Goal: Transaction & Acquisition: Purchase product/service

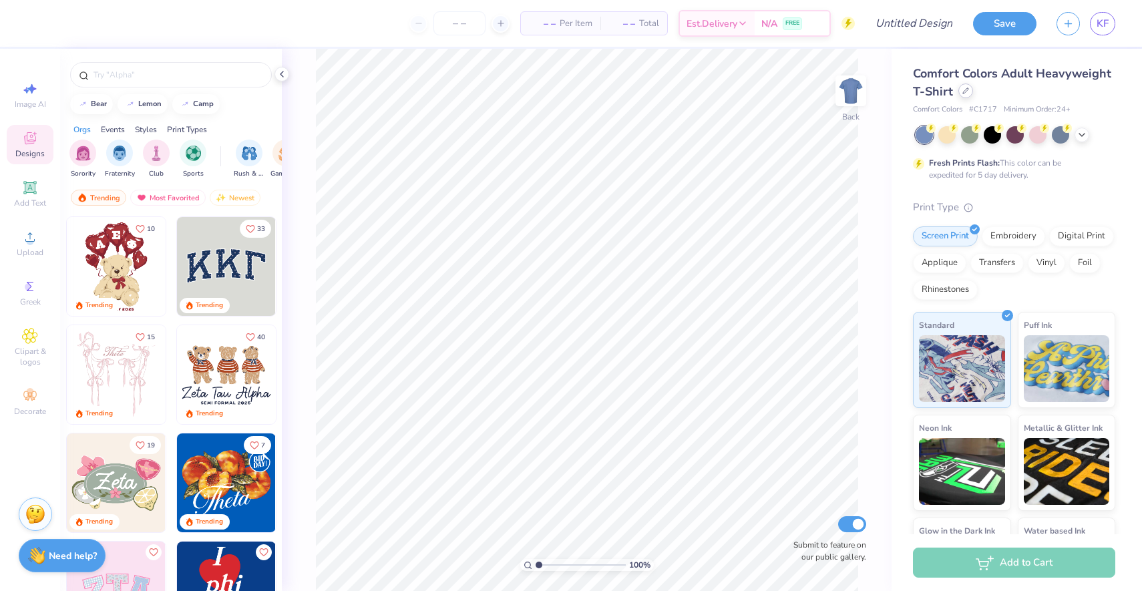
click at [969, 93] on div at bounding box center [965, 90] width 15 height 15
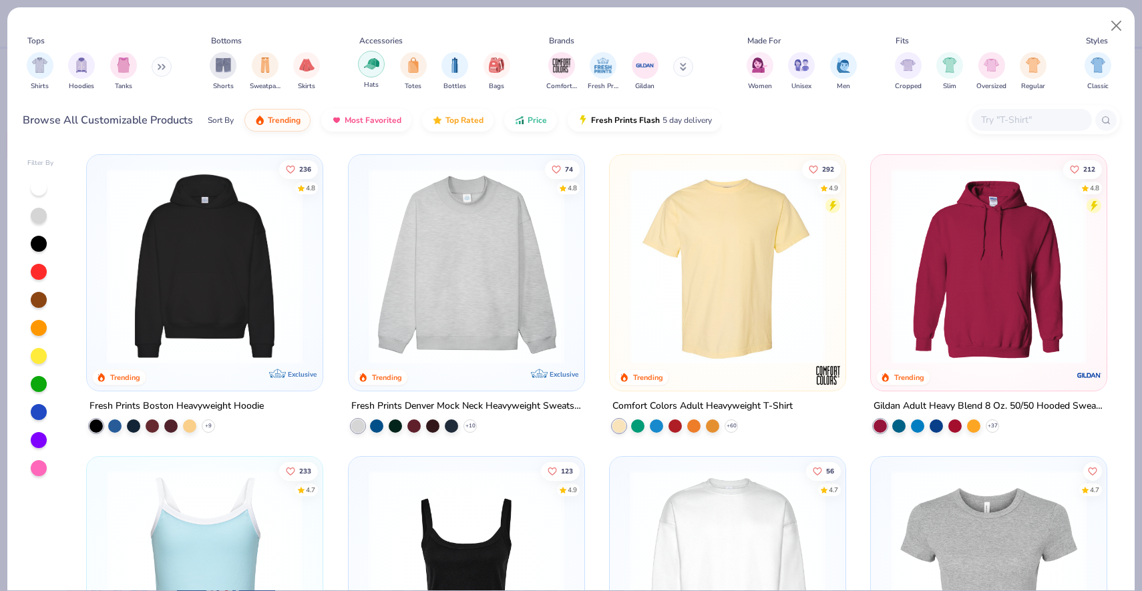
click at [362, 67] on div "filter for Hats" at bounding box center [371, 64] width 27 height 27
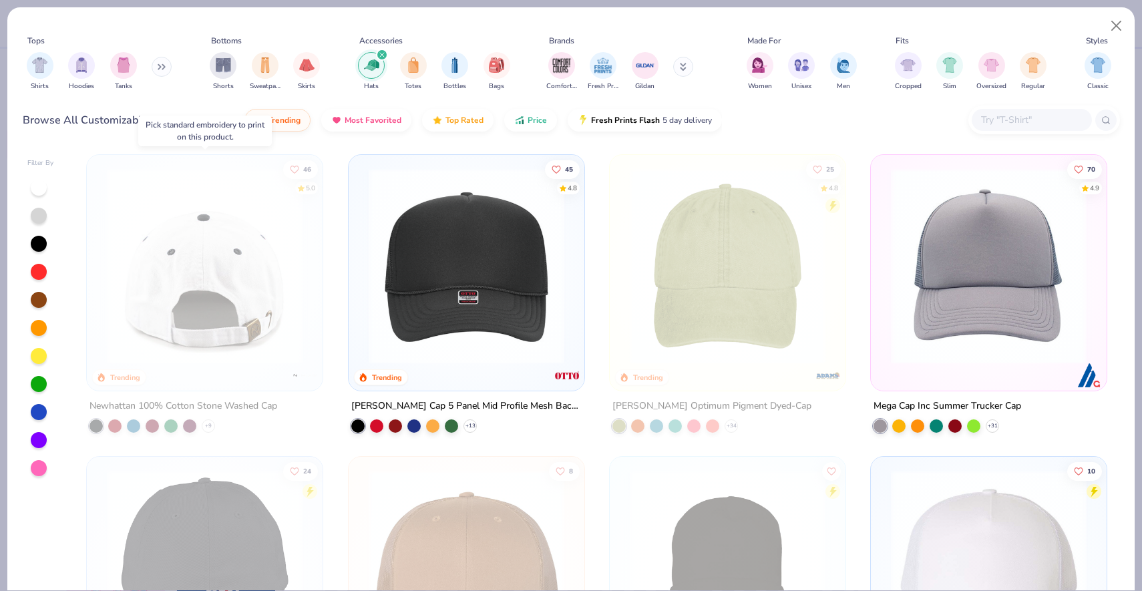
click at [260, 292] on img at bounding box center [204, 266] width 209 height 196
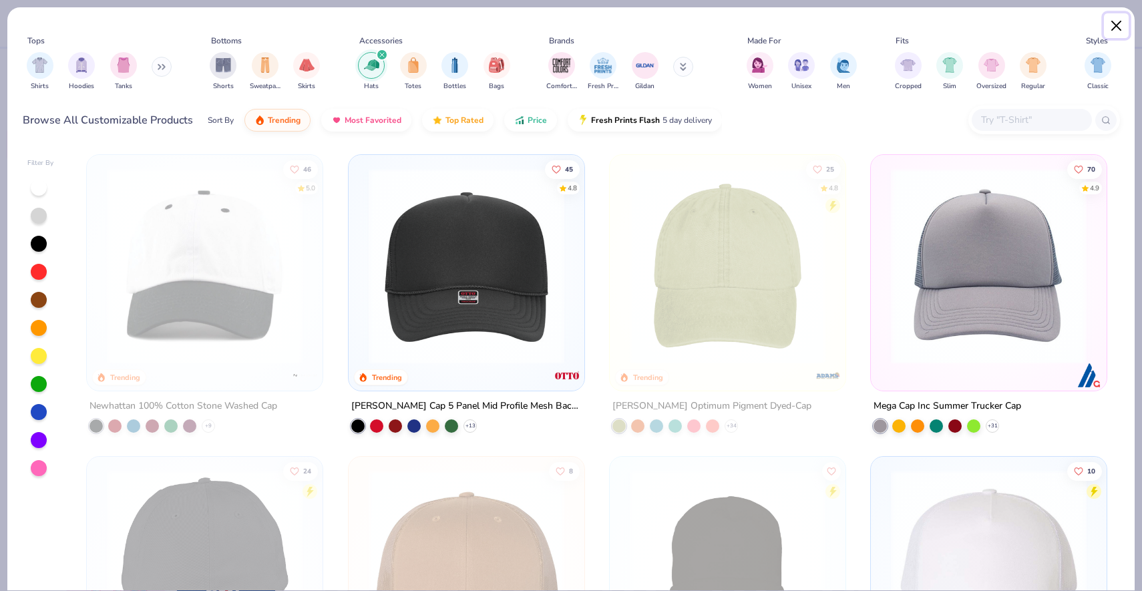
click at [1110, 25] on button "Close" at bounding box center [1116, 25] width 25 height 25
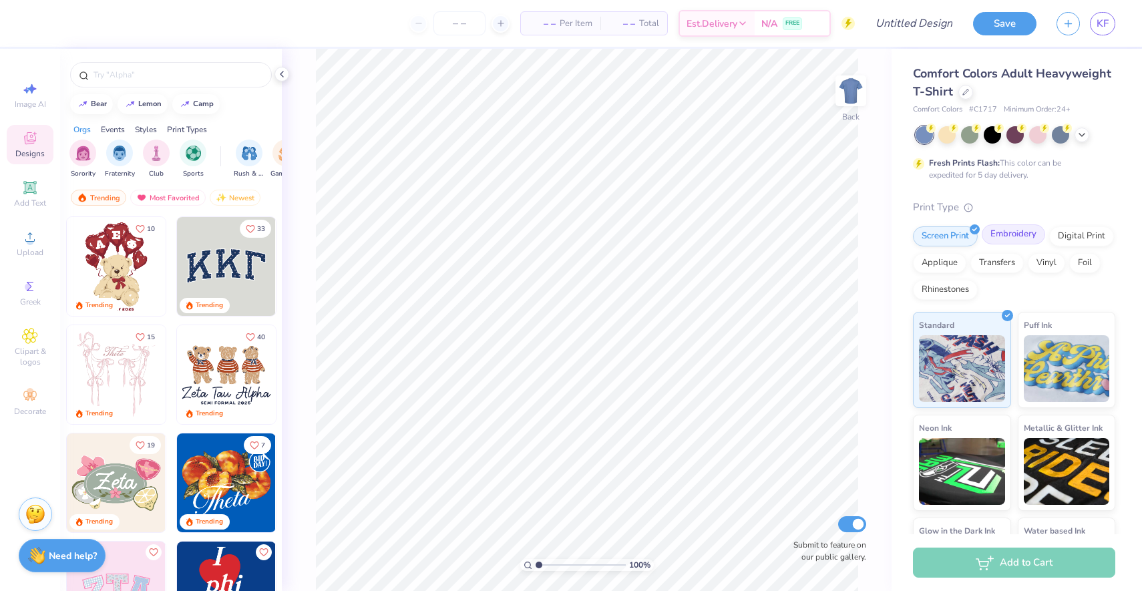
click at [1023, 240] on div "Embroidery" at bounding box center [1012, 234] width 63 height 20
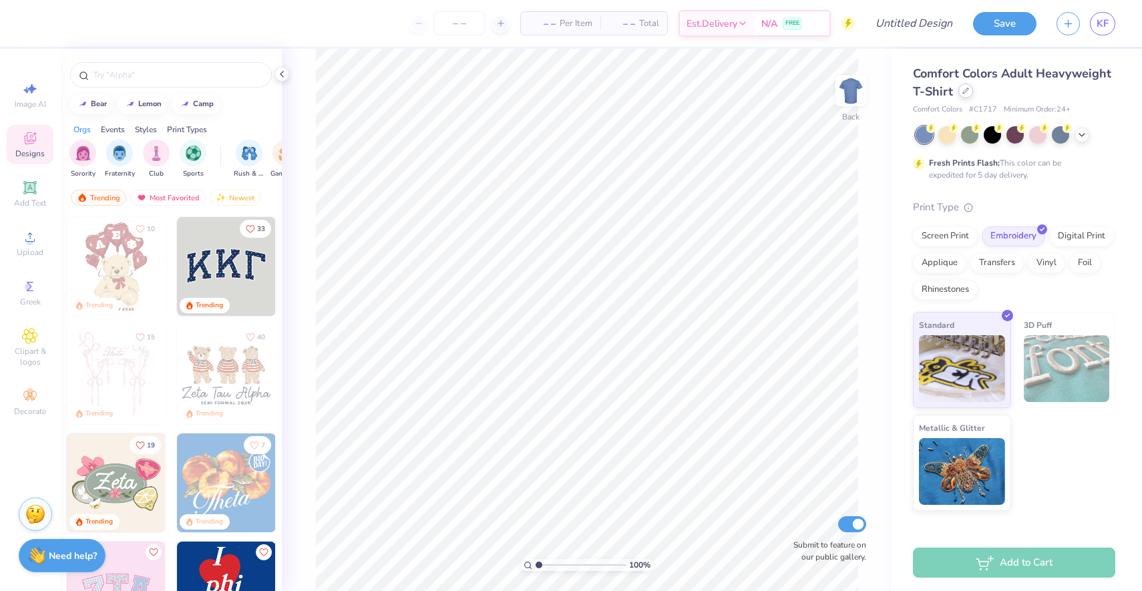
click at [967, 96] on div at bounding box center [965, 90] width 15 height 15
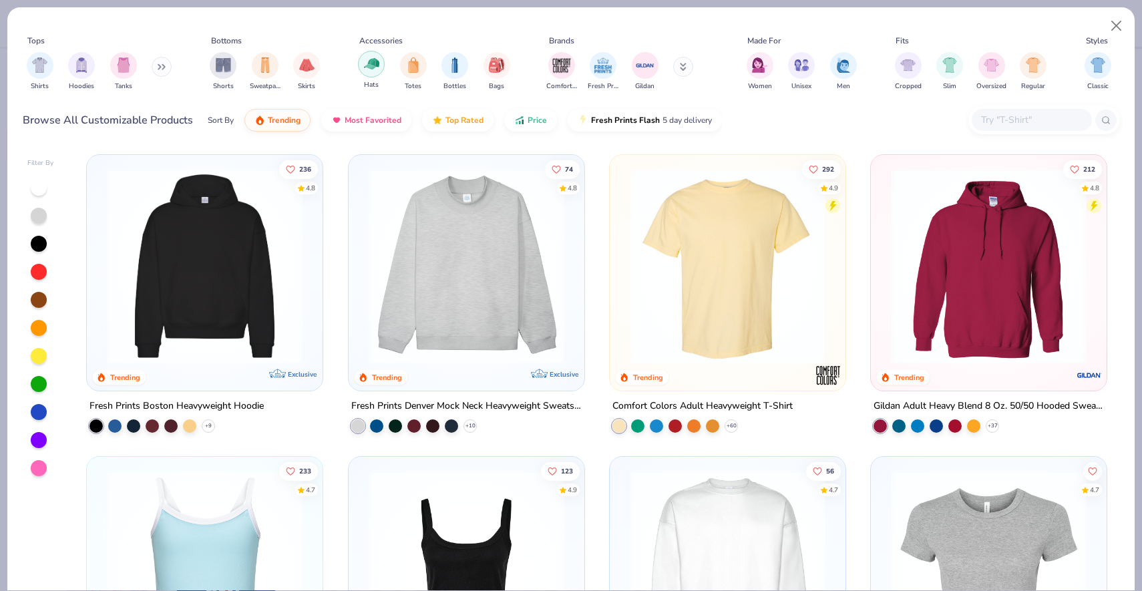
click at [372, 65] on img "filter for Hats" at bounding box center [371, 63] width 15 height 15
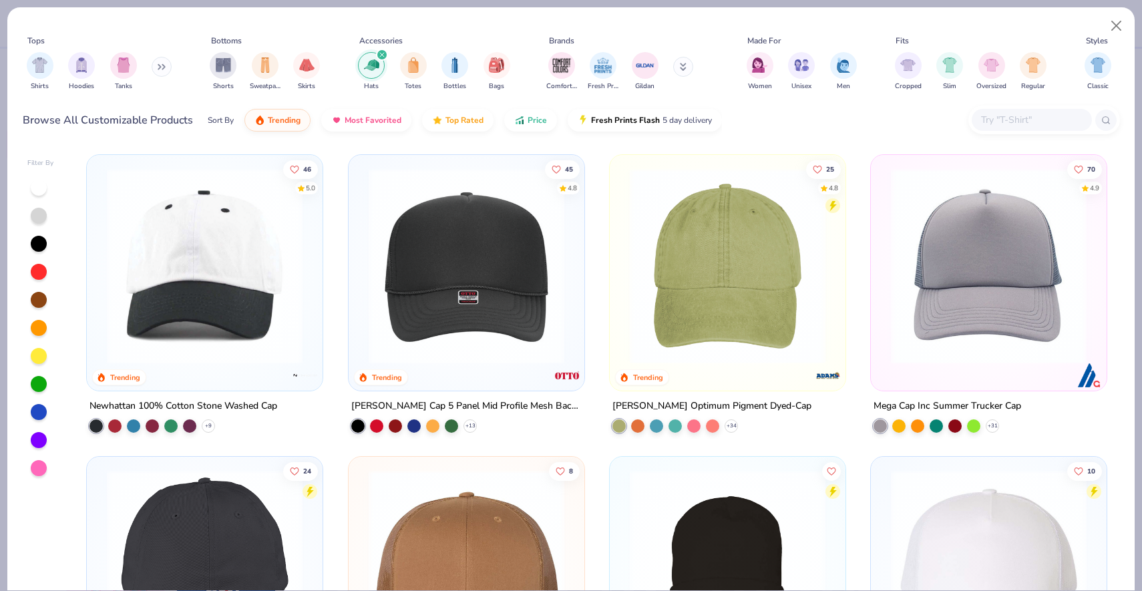
click at [188, 294] on img at bounding box center [204, 266] width 209 height 196
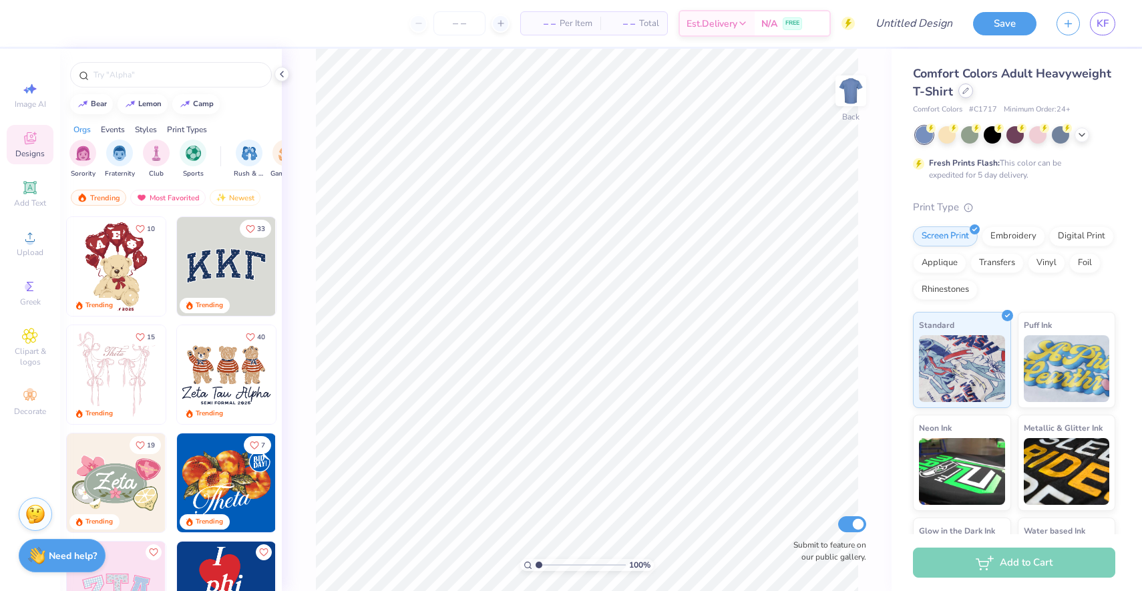
click at [965, 88] on icon at bounding box center [965, 90] width 7 height 7
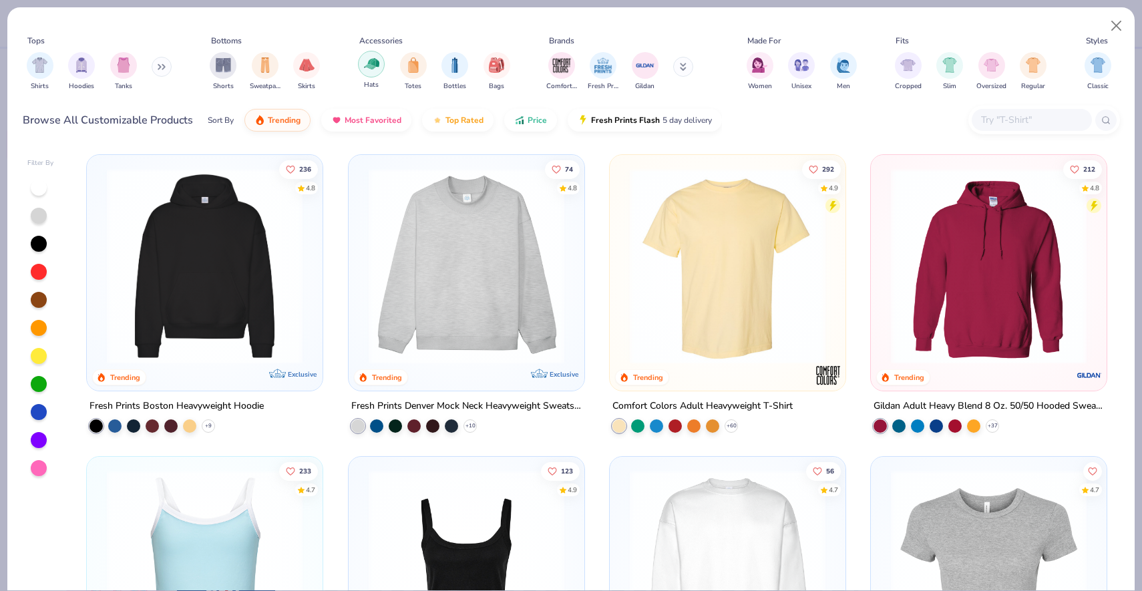
click at [375, 69] on img "filter for Hats" at bounding box center [371, 63] width 15 height 15
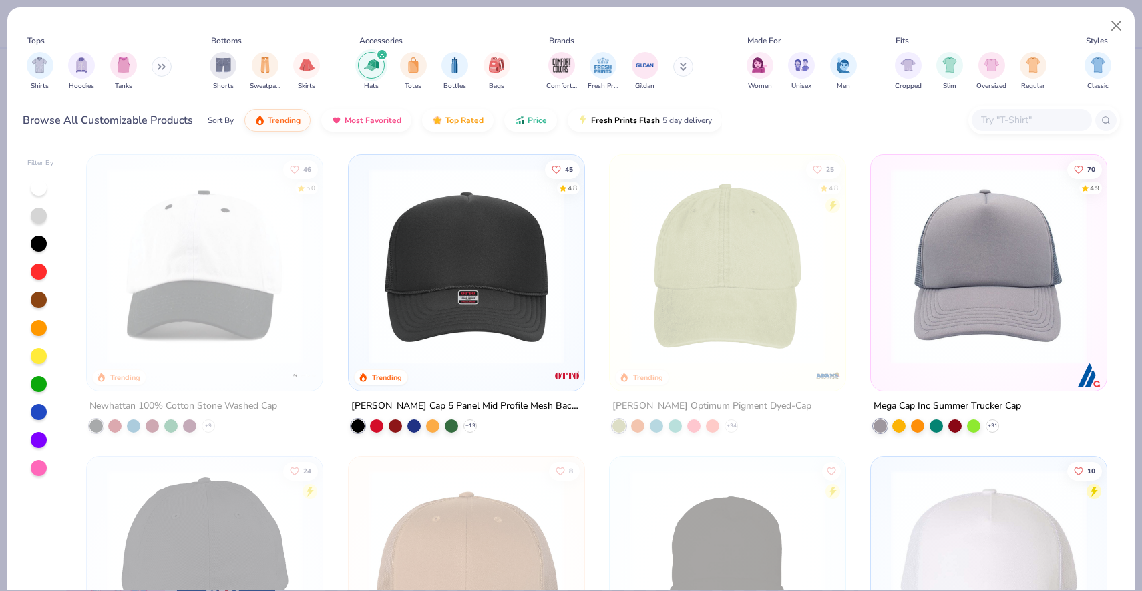
click at [1128, 19] on div "Tops Shirts Hoodies Tanks Bottoms Shorts Sweatpants Skirts Accessories Hats Tot…" at bounding box center [570, 75] width 1127 height 137
click at [1114, 19] on button "Close" at bounding box center [1116, 25] width 25 height 25
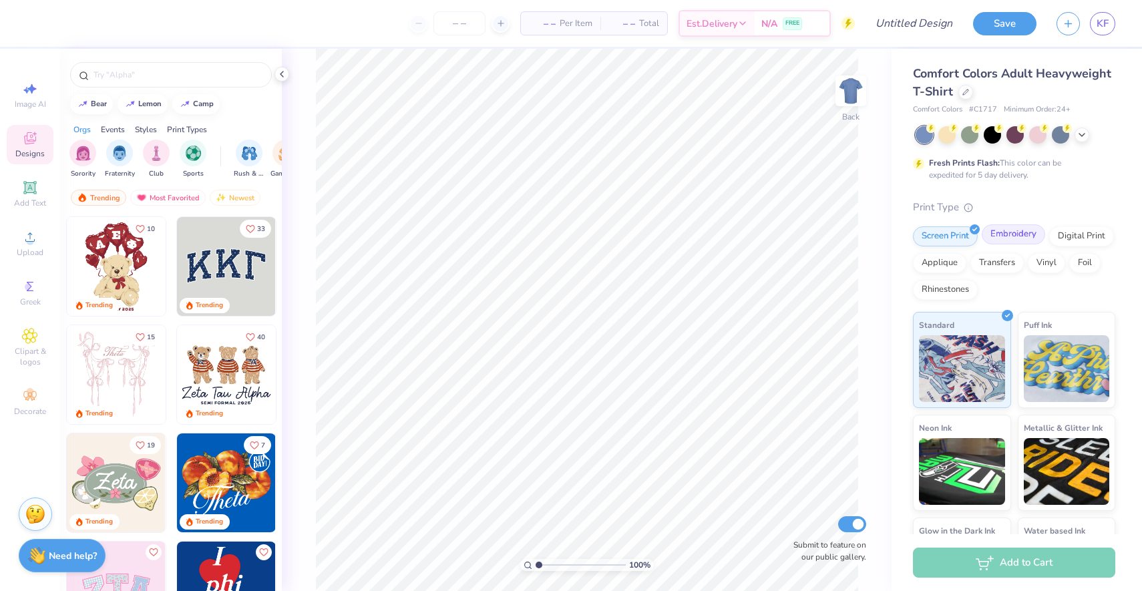
click at [1015, 234] on div "Embroidery" at bounding box center [1012, 234] width 63 height 20
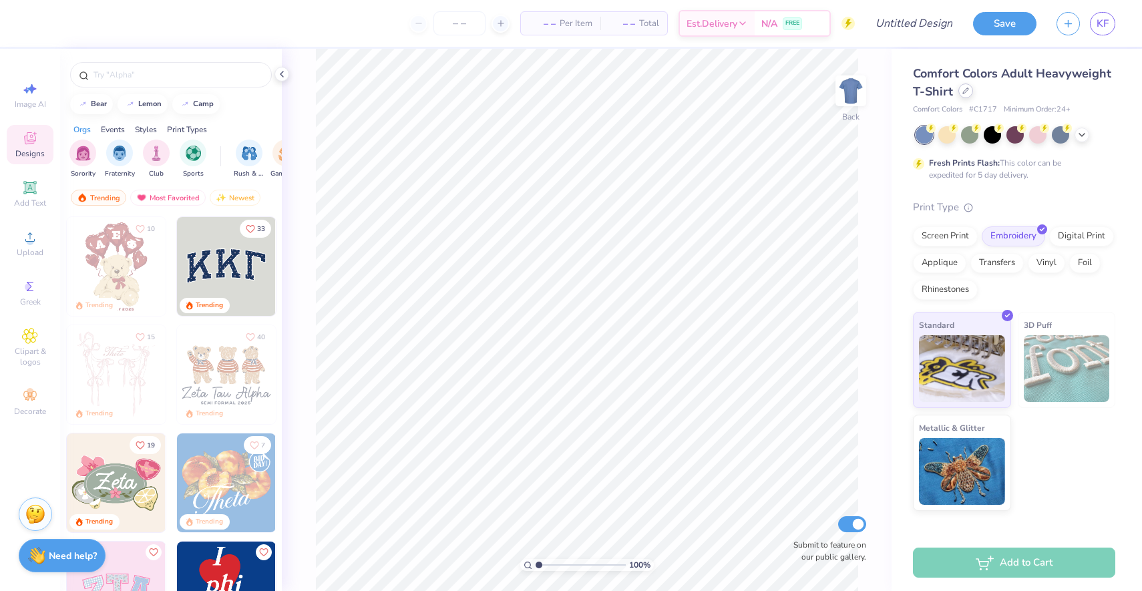
click at [965, 92] on icon at bounding box center [965, 90] width 7 height 7
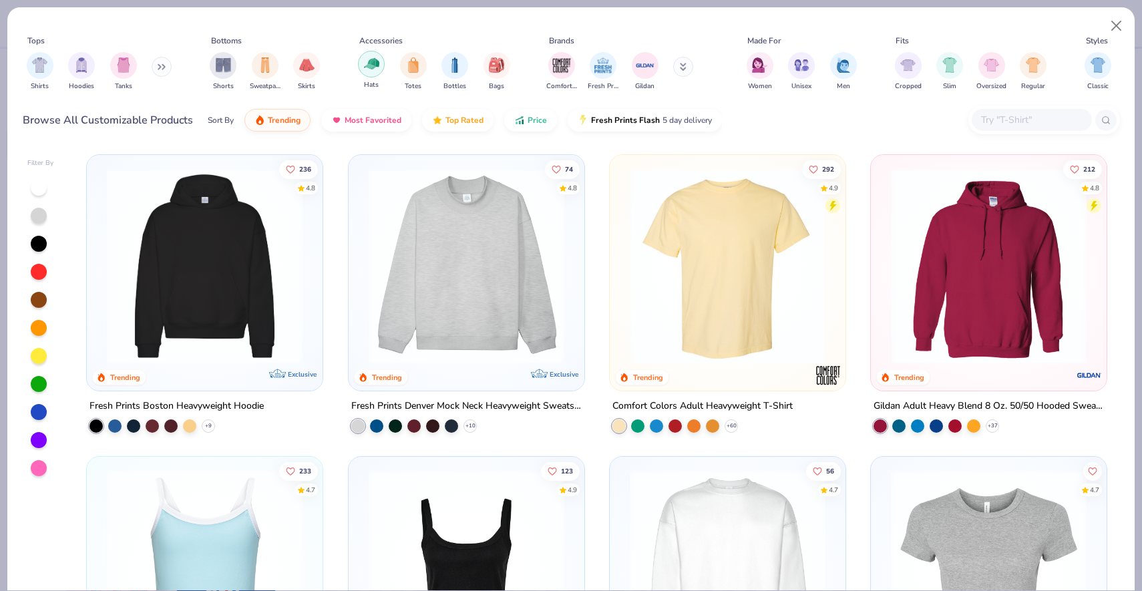
click at [373, 65] on img "filter for Hats" at bounding box center [371, 63] width 15 height 15
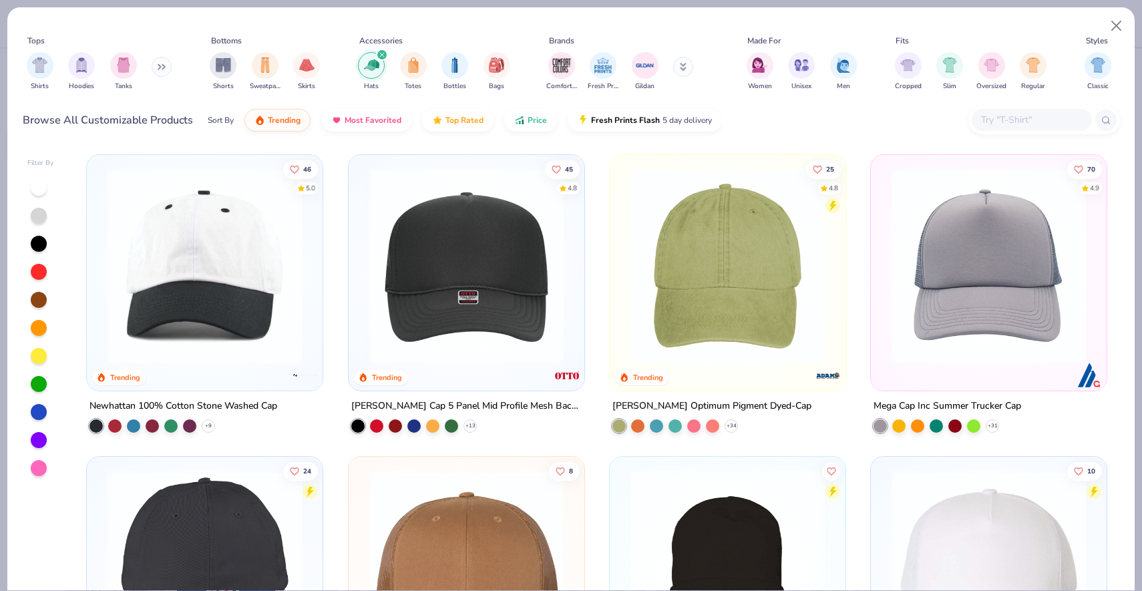
click at [186, 286] on img at bounding box center [204, 266] width 209 height 196
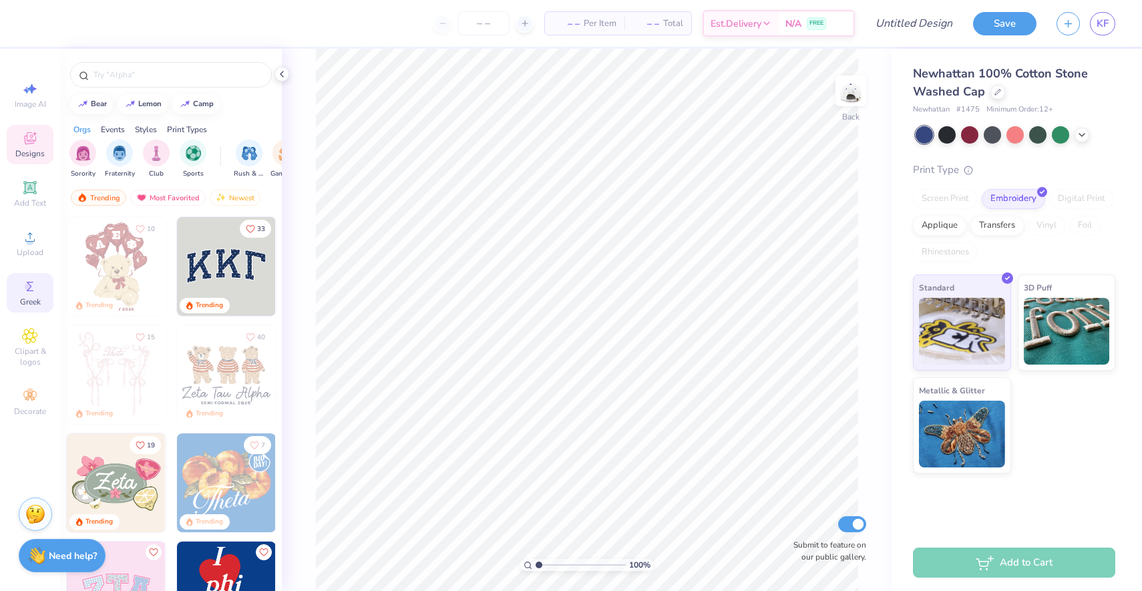
click at [32, 288] on icon at bounding box center [30, 286] width 16 height 16
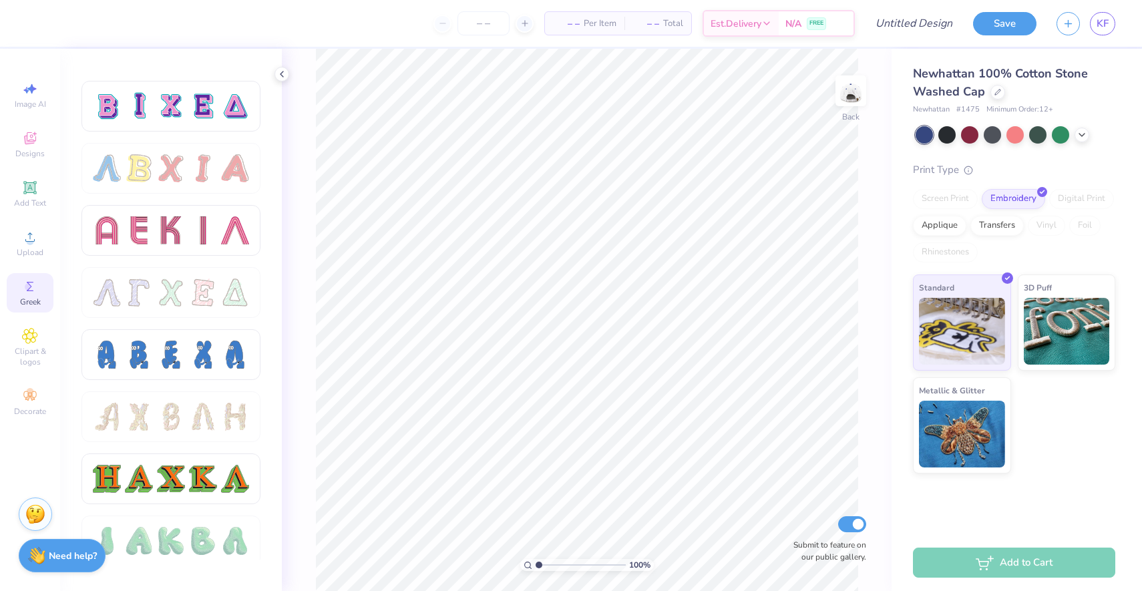
scroll to position [1219, 0]
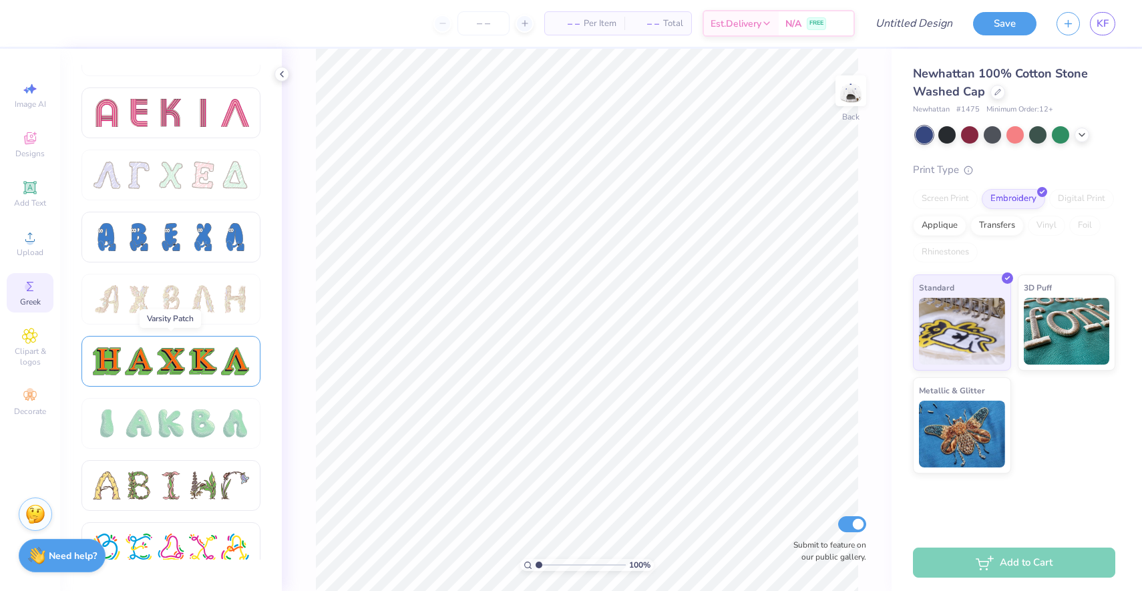
click at [190, 364] on div at bounding box center [203, 361] width 28 height 28
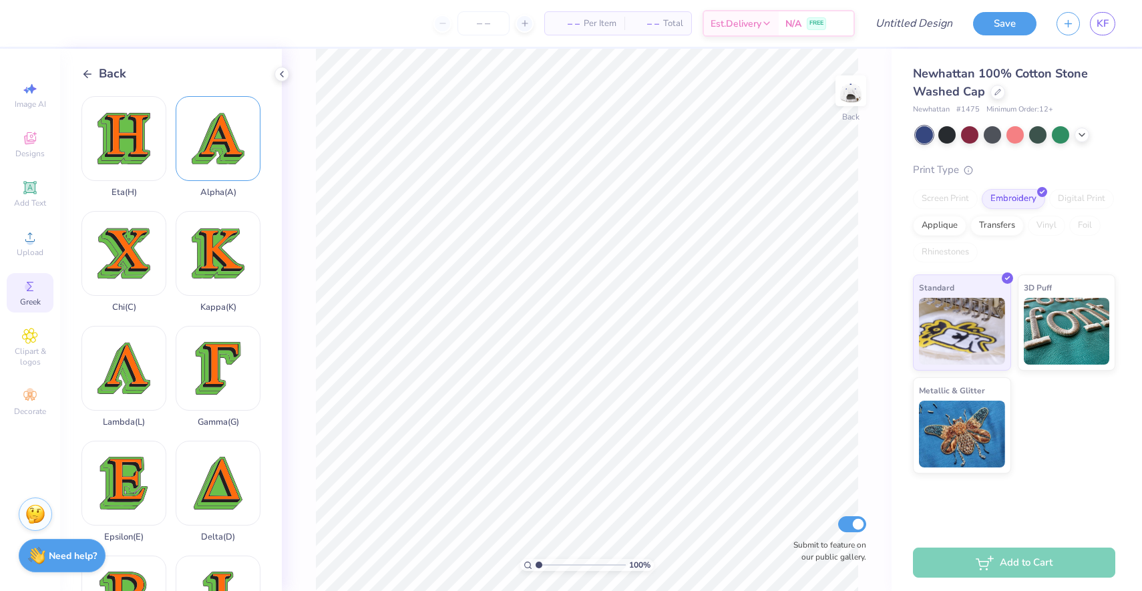
click at [215, 152] on div "Alpha ( A )" at bounding box center [218, 146] width 85 height 101
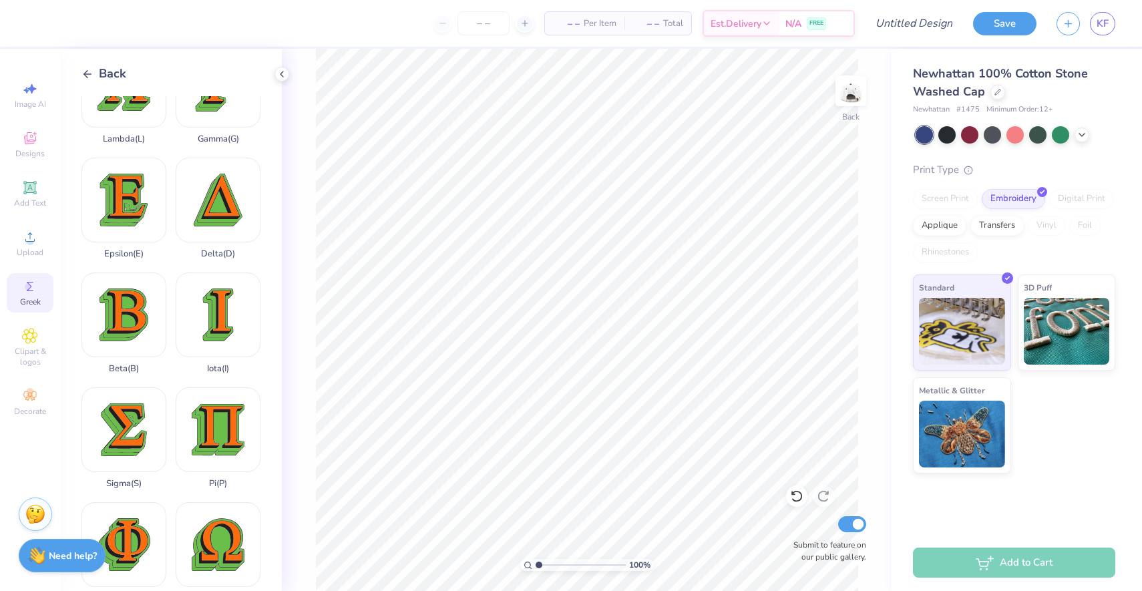
scroll to position [0, 0]
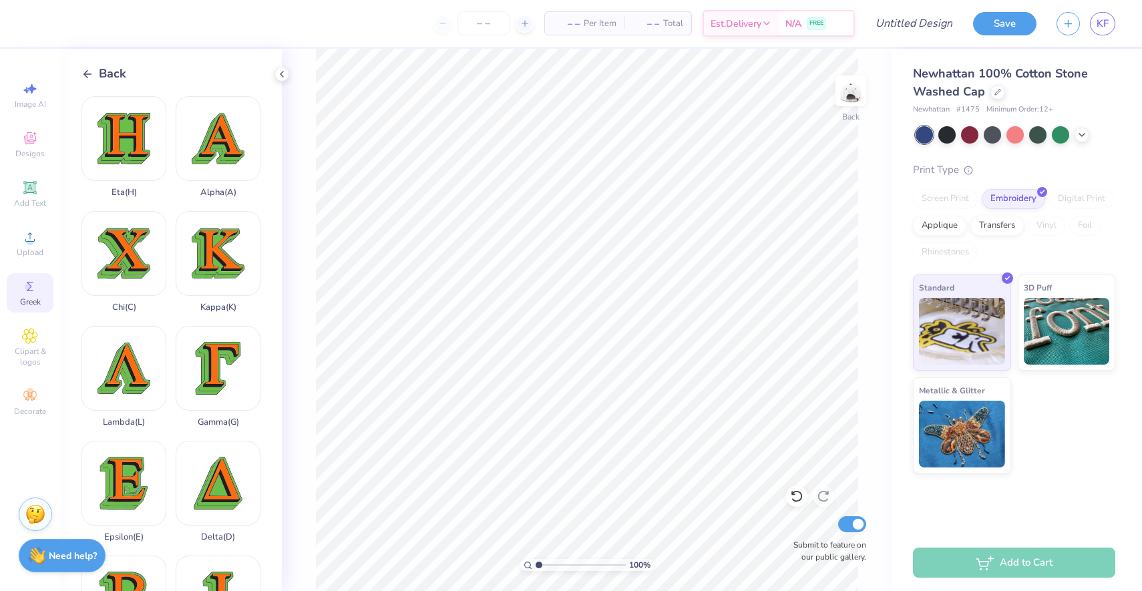
click at [129, 81] on div "Back" at bounding box center [181, 74] width 200 height 18
click at [122, 79] on span "Back" at bounding box center [112, 74] width 27 height 18
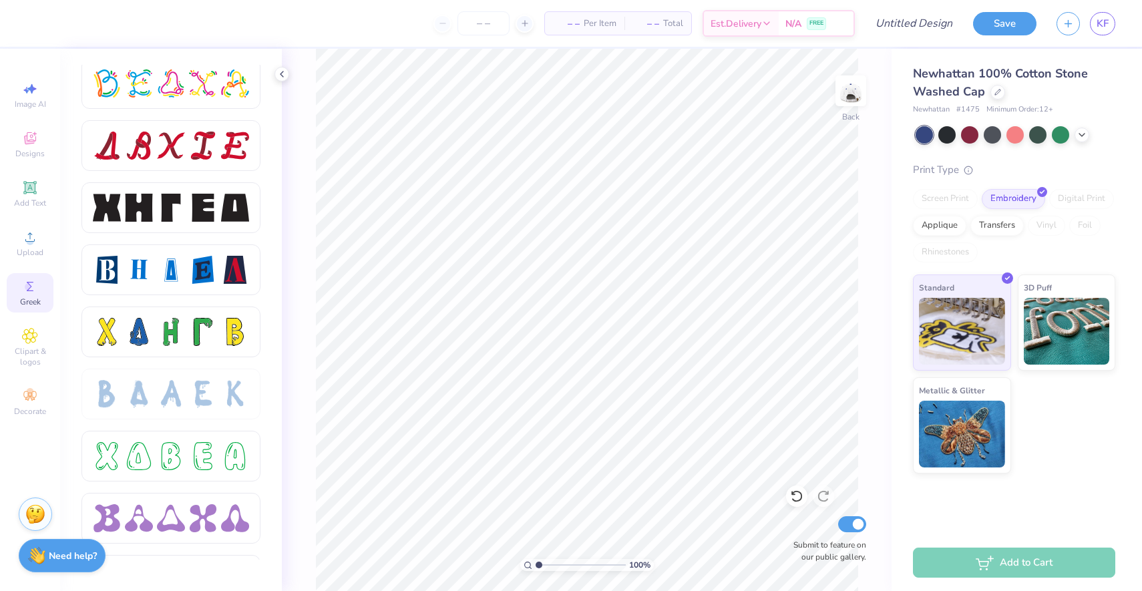
scroll to position [1650, 0]
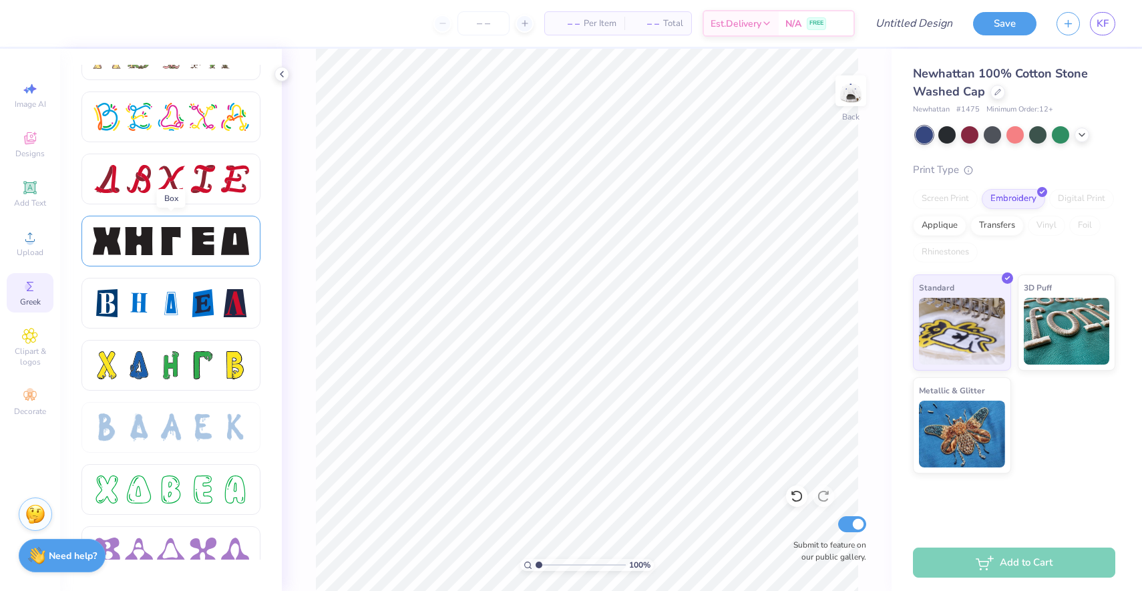
click at [149, 233] on div at bounding box center [139, 241] width 28 height 28
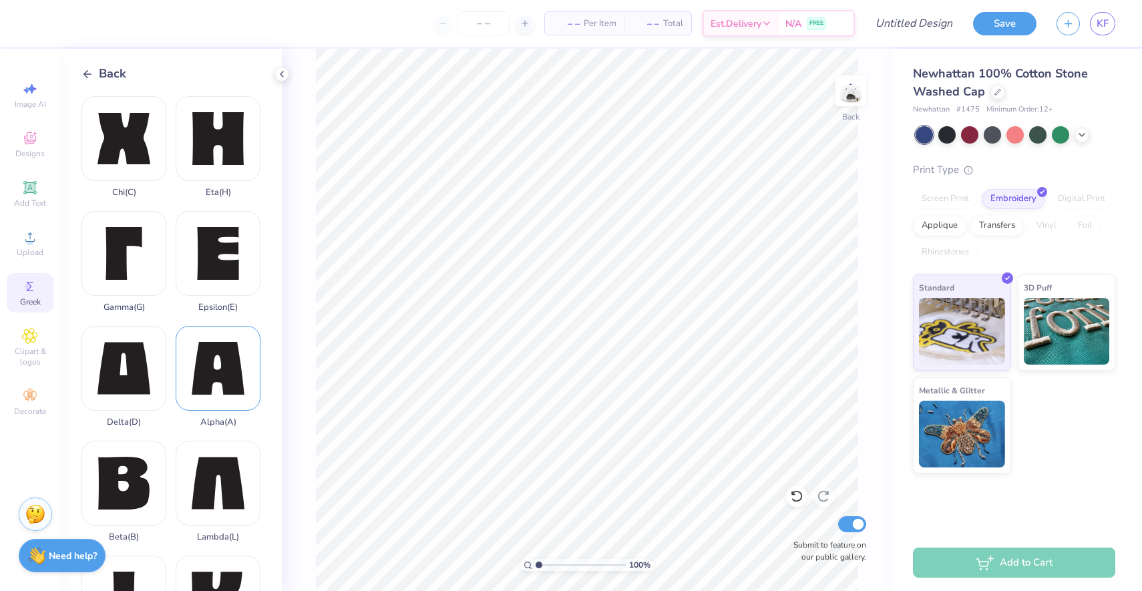
click at [223, 404] on div "Alpha ( A )" at bounding box center [218, 376] width 85 height 101
click at [118, 65] on span "Back" at bounding box center [112, 74] width 27 height 18
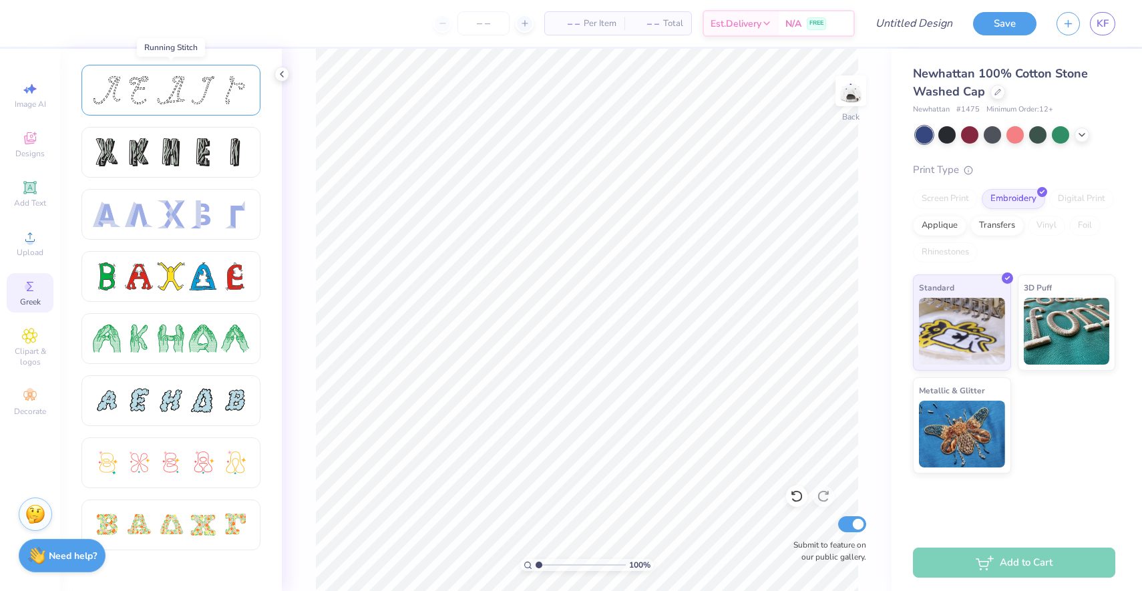
click at [200, 112] on div at bounding box center [170, 90] width 179 height 51
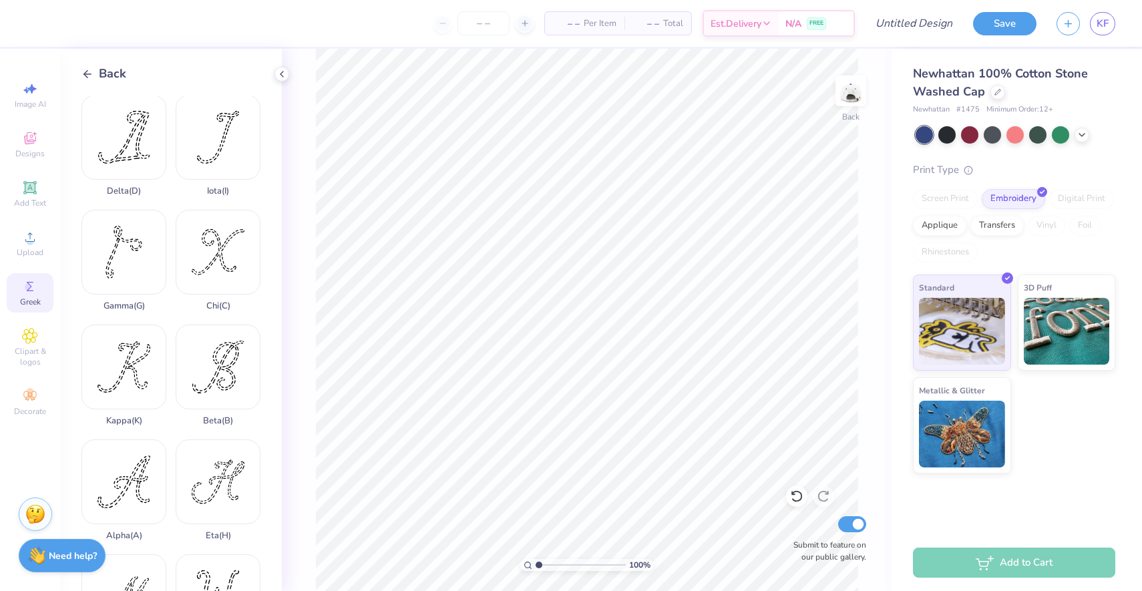
scroll to position [119, 0]
click at [137, 453] on div "Alpha ( A )" at bounding box center [123, 487] width 85 height 101
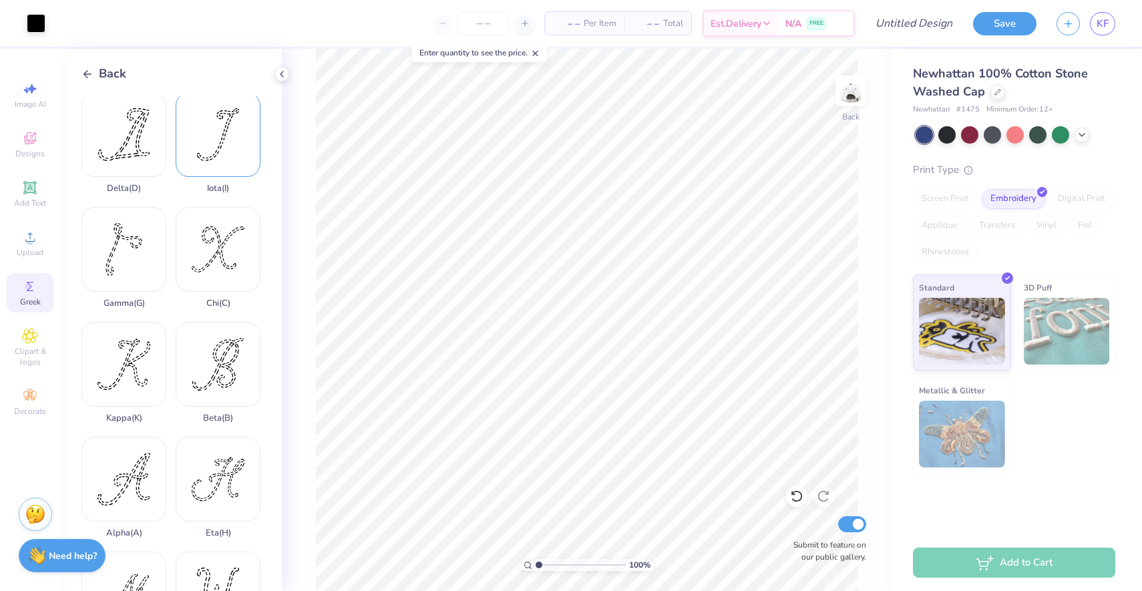
scroll to position [0, 0]
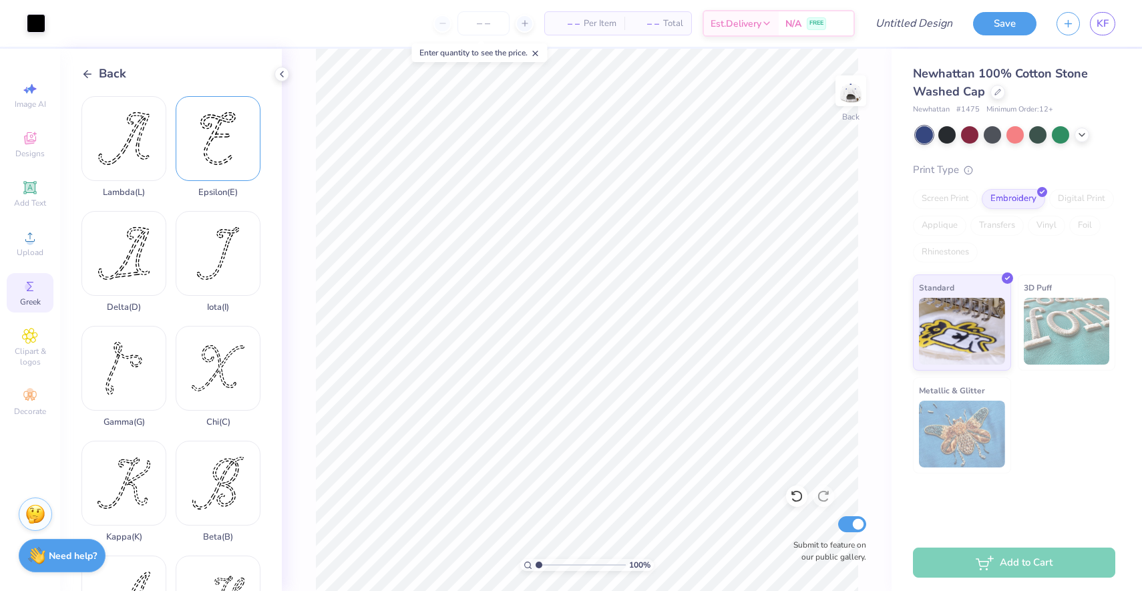
click at [228, 152] on div "Epsilon ( E )" at bounding box center [218, 146] width 85 height 101
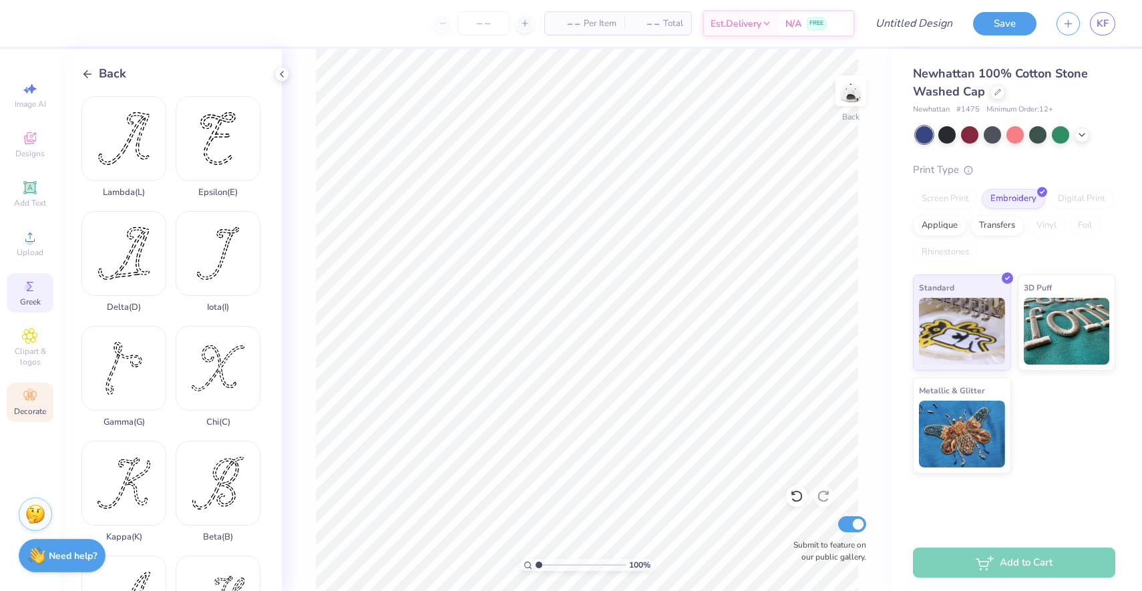
click at [15, 401] on div "Decorate" at bounding box center [30, 402] width 47 height 39
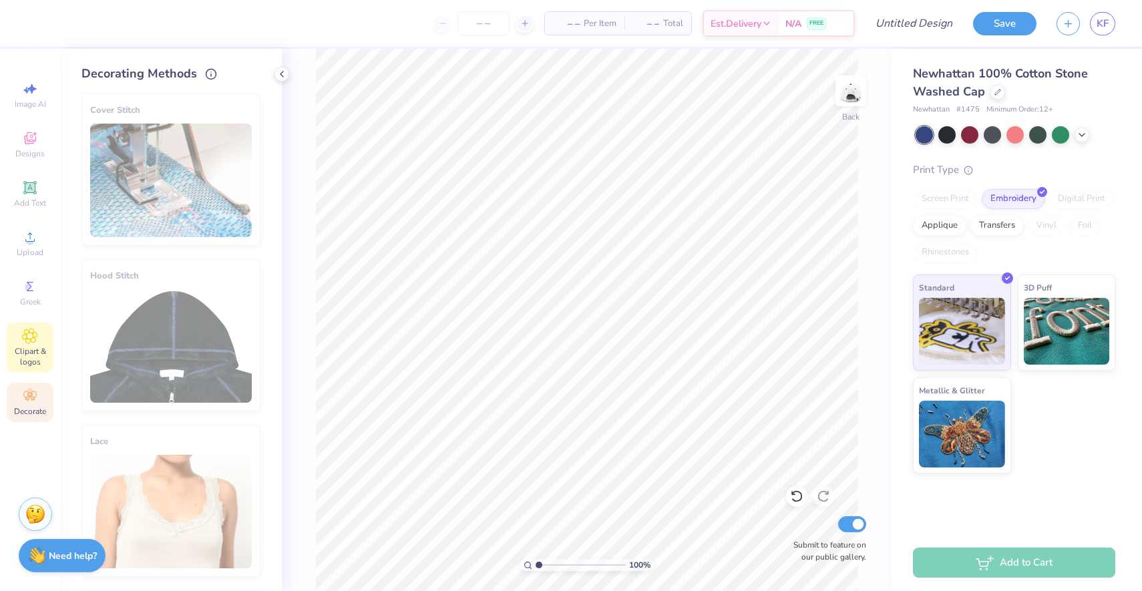
click at [37, 335] on icon at bounding box center [30, 336] width 15 height 15
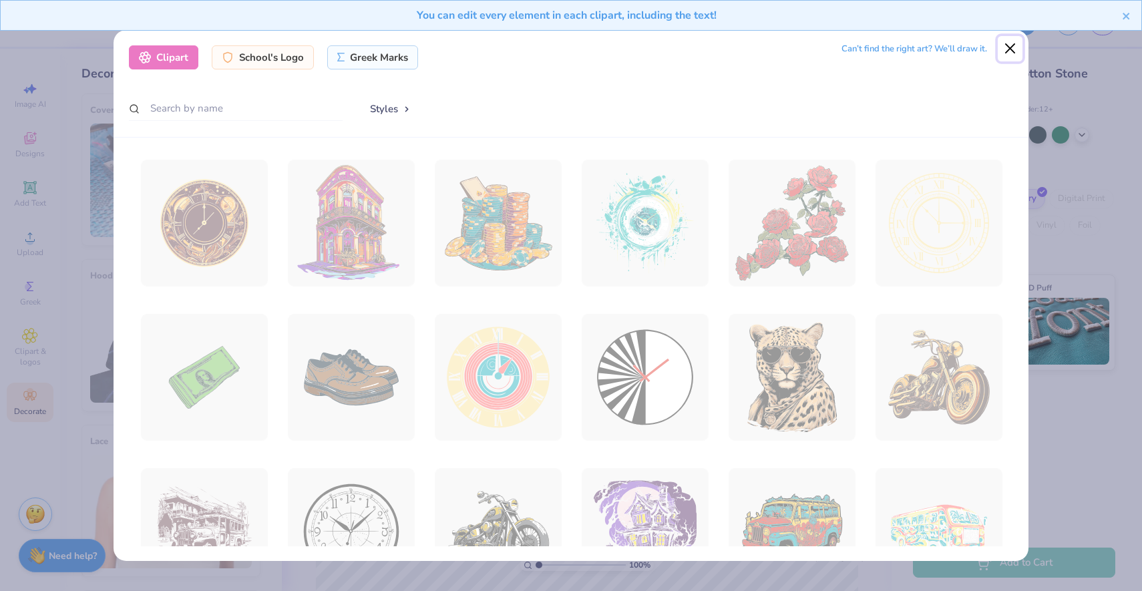
click at [1010, 47] on button "Close" at bounding box center [1010, 48] width 25 height 25
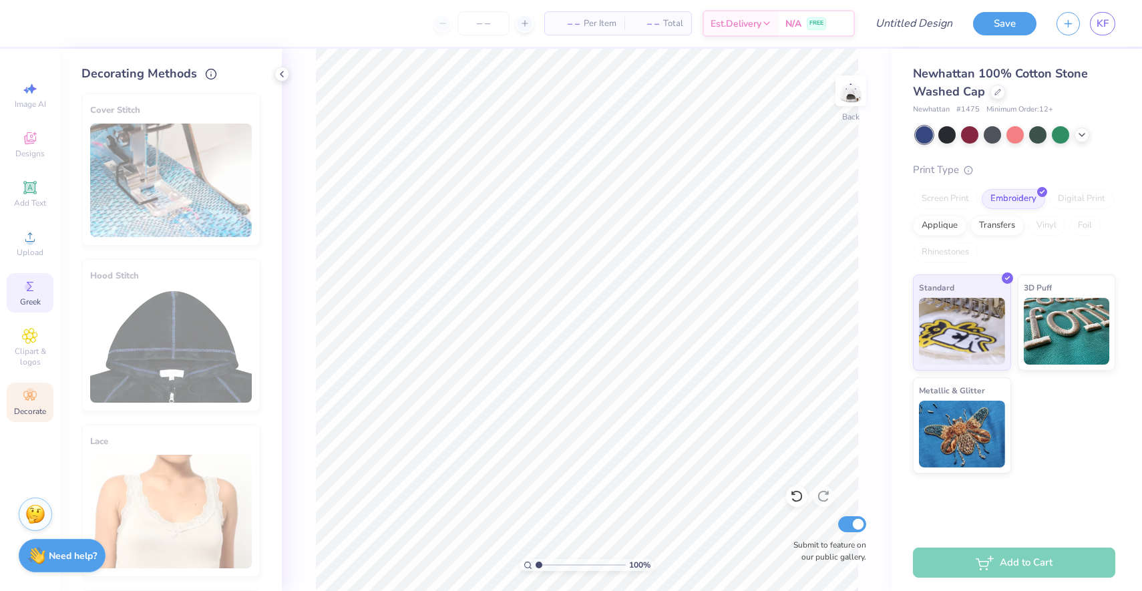
click at [31, 294] on icon at bounding box center [30, 286] width 16 height 16
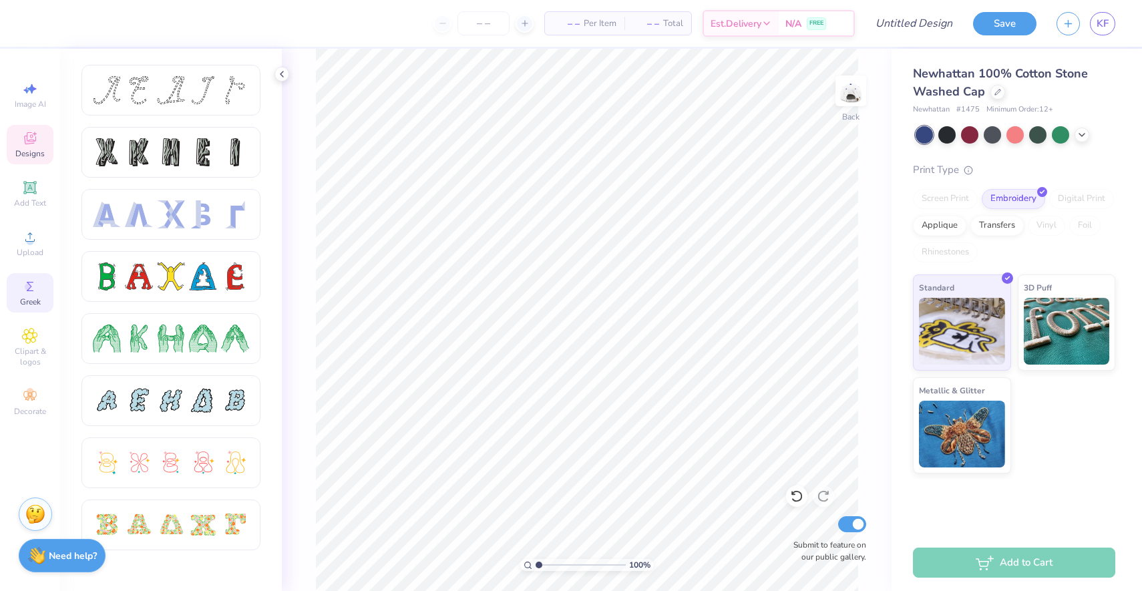
click at [35, 144] on icon at bounding box center [30, 138] width 16 height 16
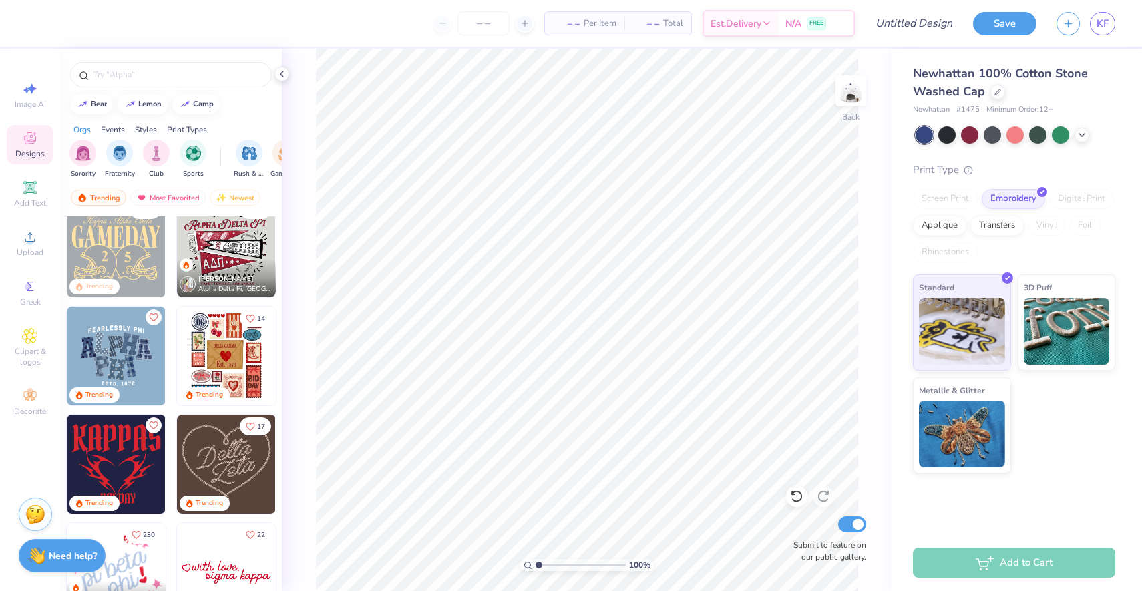
scroll to position [604, 0]
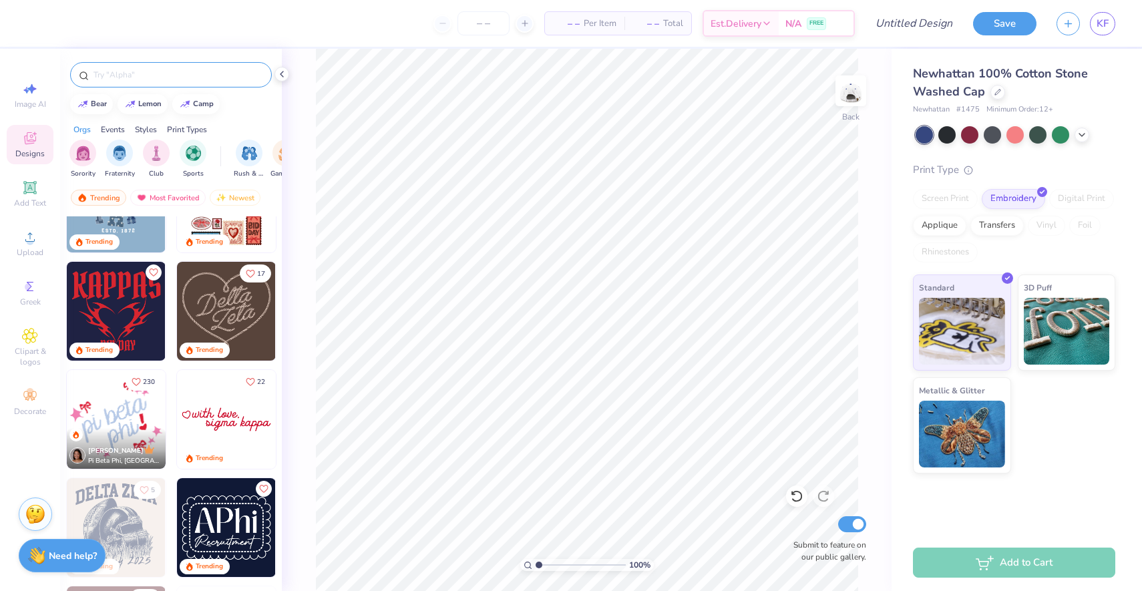
click at [214, 82] on div at bounding box center [171, 74] width 202 height 25
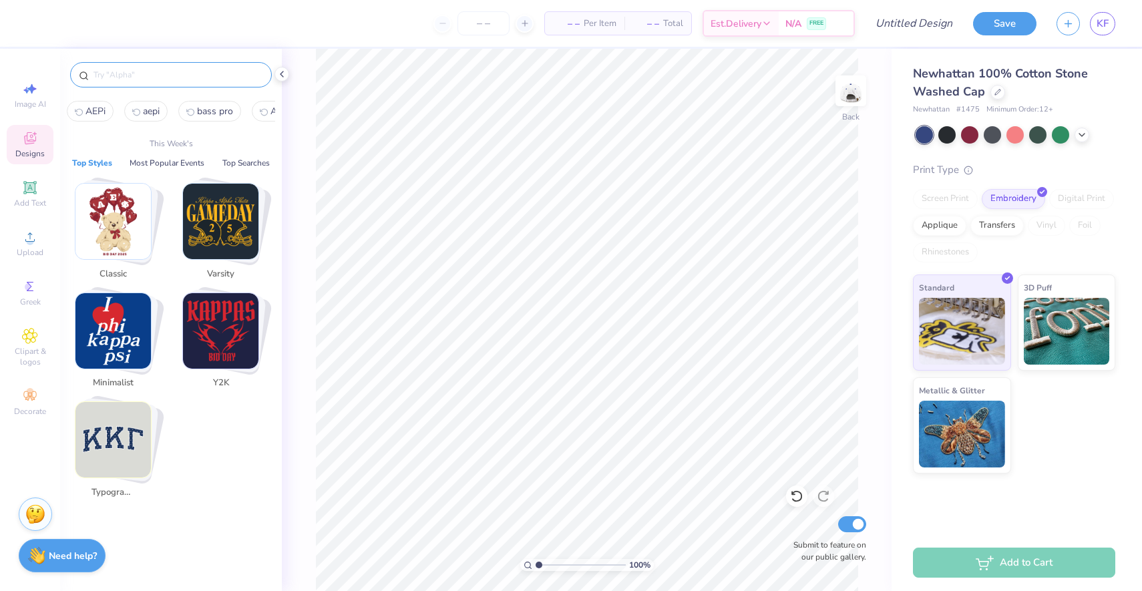
click at [211, 79] on input "text" at bounding box center [177, 74] width 171 height 13
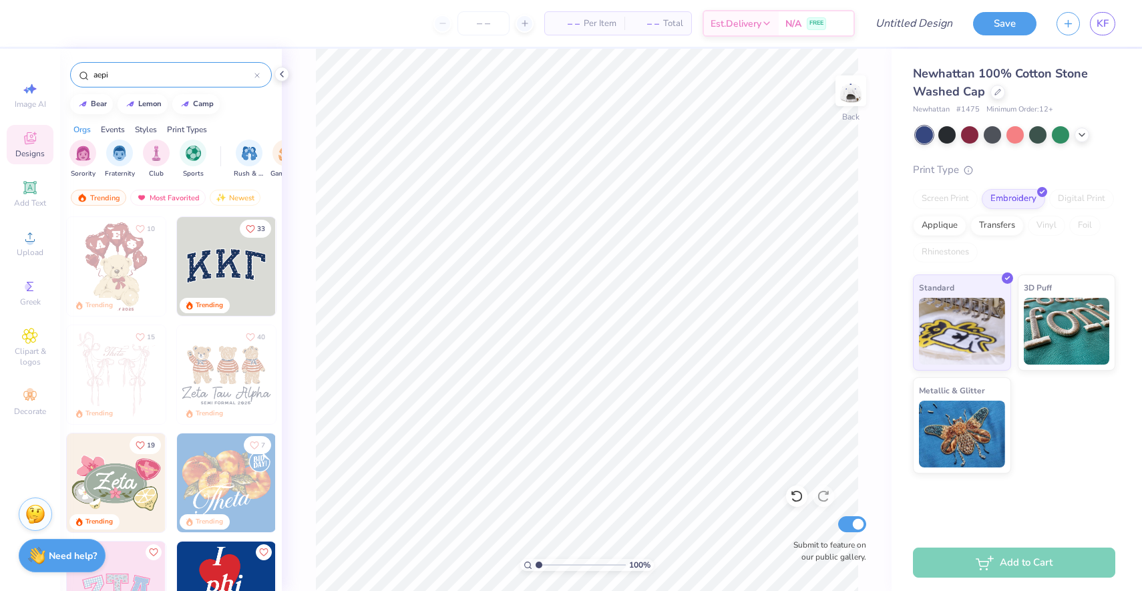
type input "aepi"
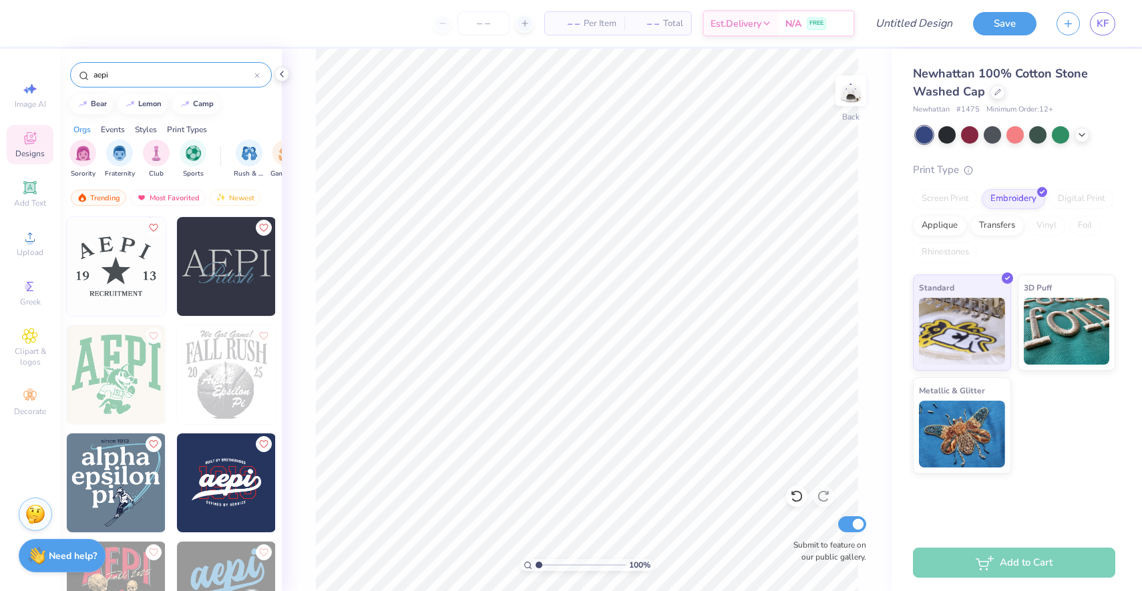
click at [207, 252] on img at bounding box center [226, 266] width 99 height 99
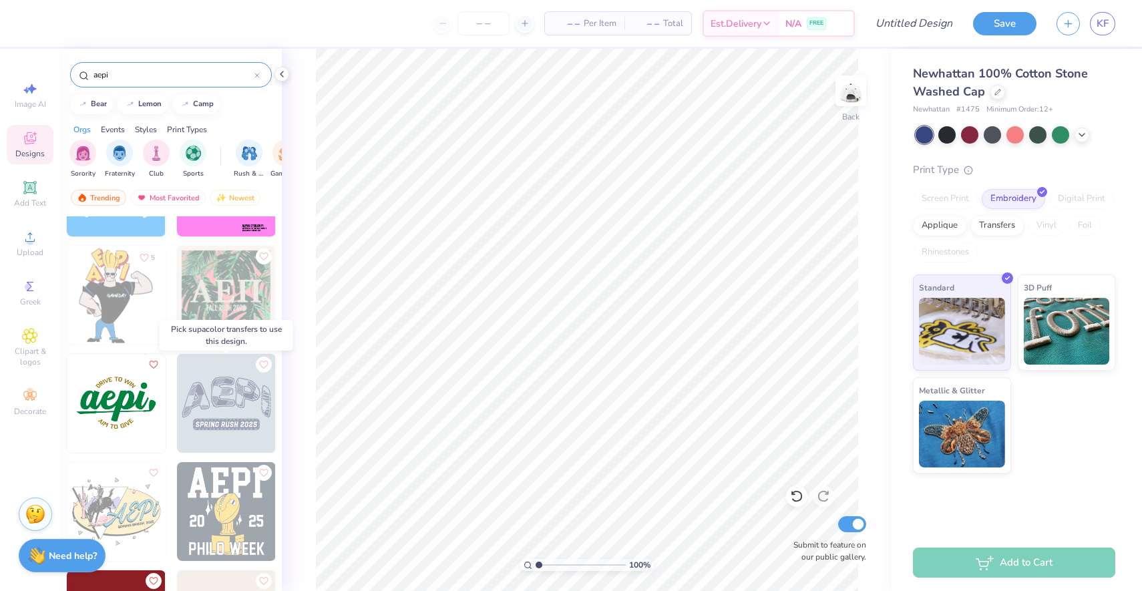
scroll to position [1707, 0]
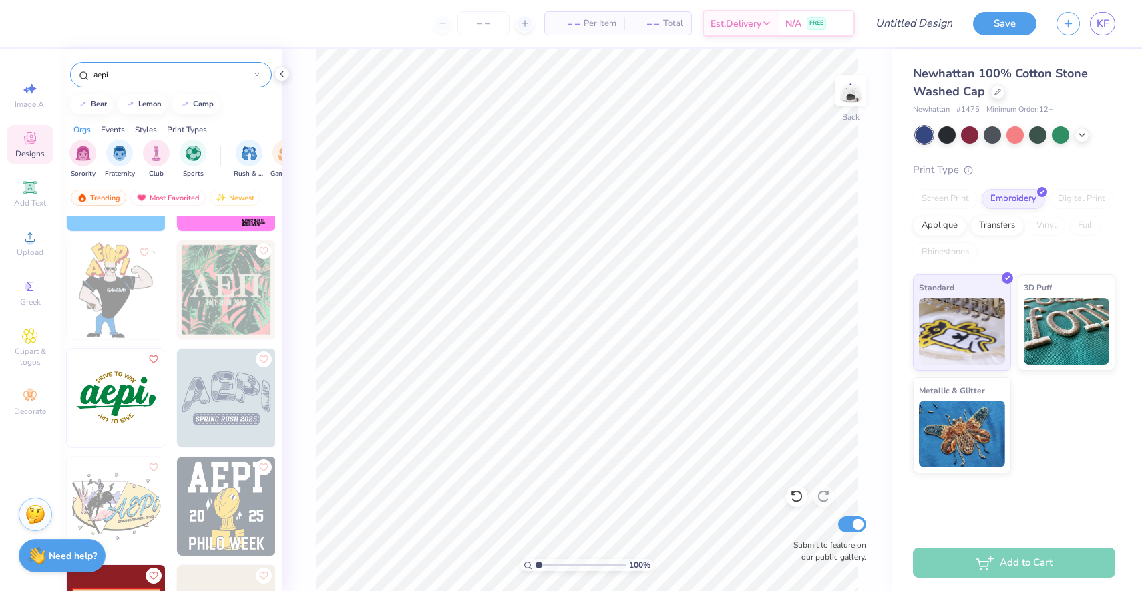
click at [104, 396] on img at bounding box center [116, 398] width 99 height 99
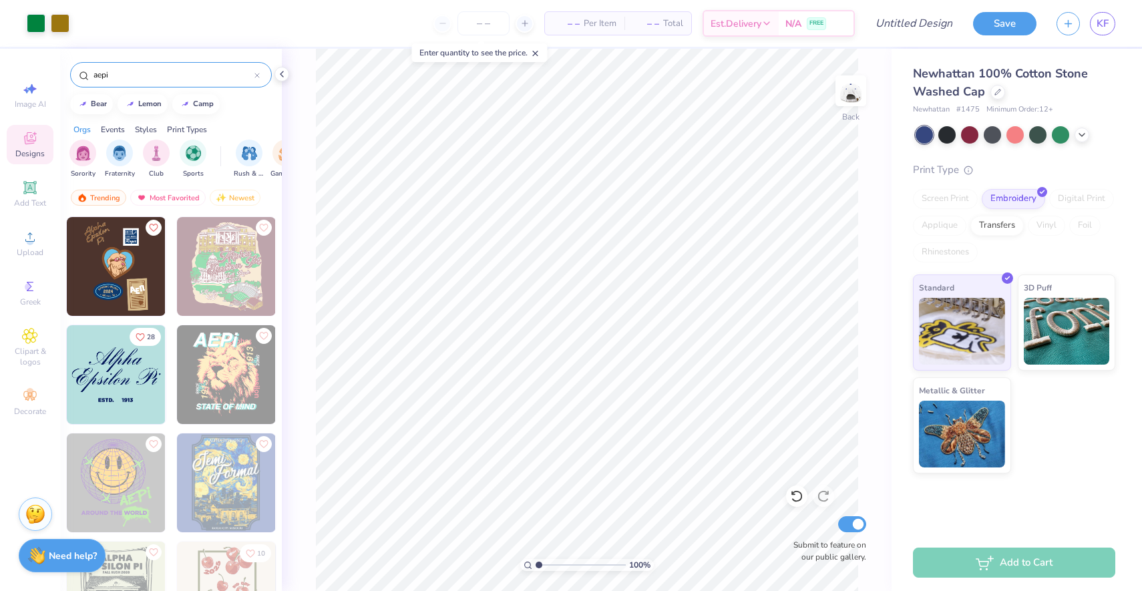
scroll to position [2272, 0]
click at [100, 385] on img at bounding box center [116, 373] width 99 height 99
click at [496, 22] on input "number" at bounding box center [483, 23] width 52 height 24
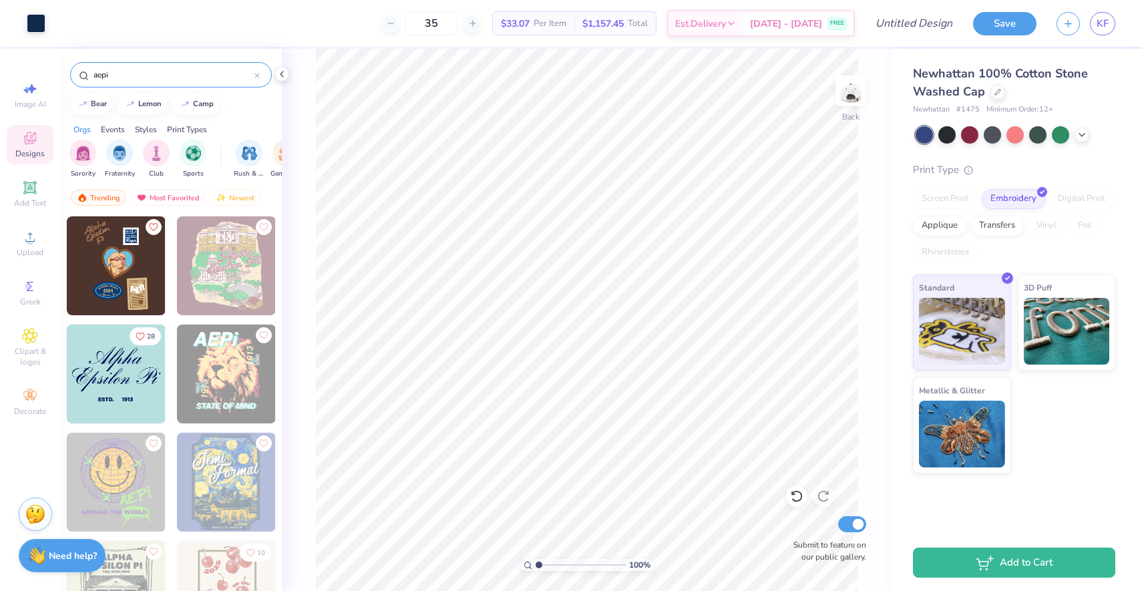
type input "35"
click at [854, 94] on img at bounding box center [850, 90] width 53 height 53
click at [848, 102] on img at bounding box center [850, 90] width 53 height 53
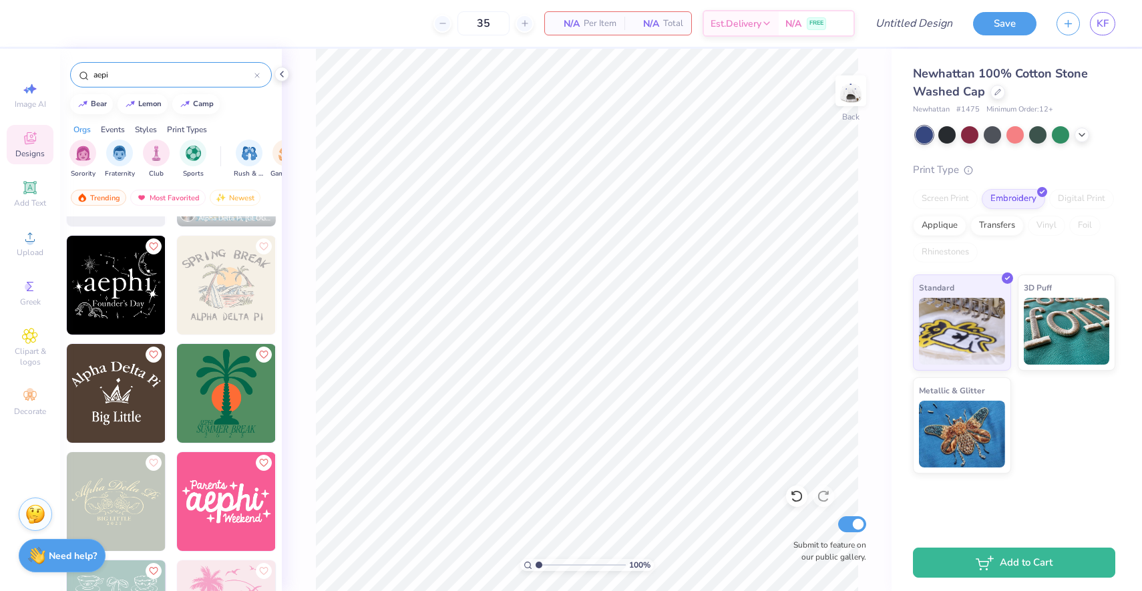
scroll to position [7130, 0]
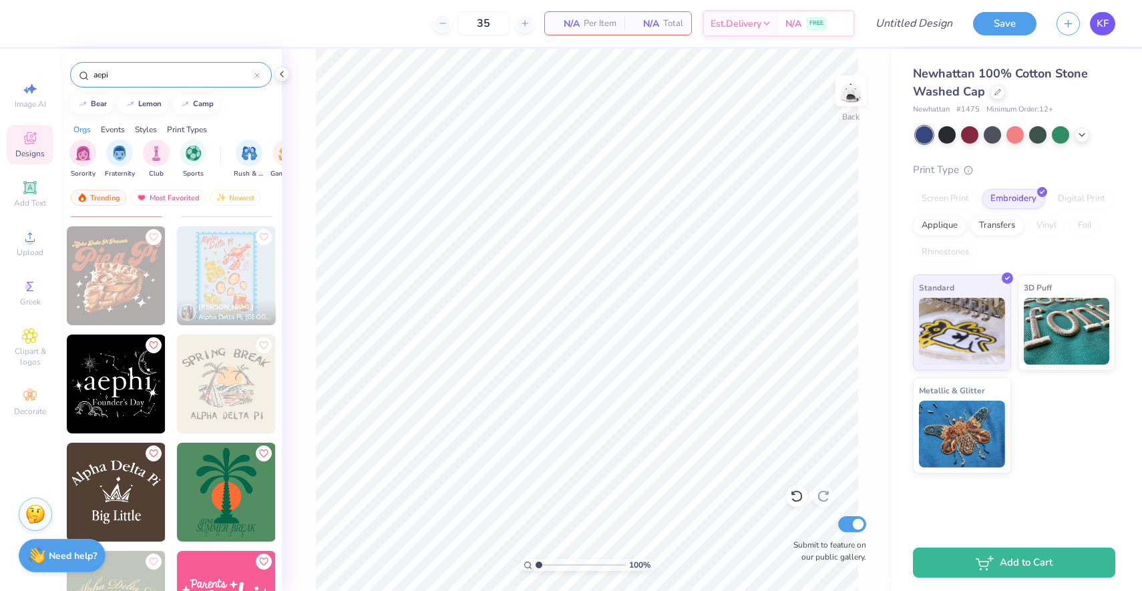
click at [1099, 19] on span "KF" at bounding box center [1102, 23] width 12 height 15
